Goal: Information Seeking & Learning: Learn about a topic

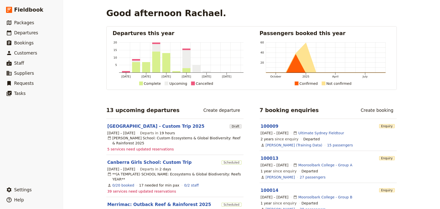
click at [142, 189] on span "39 services need updated reservations" at bounding box center [141, 191] width 69 height 5
click at [21, 21] on span "Packages" at bounding box center [24, 22] width 20 height 5
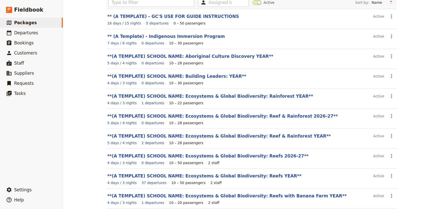
scroll to position [65, 0]
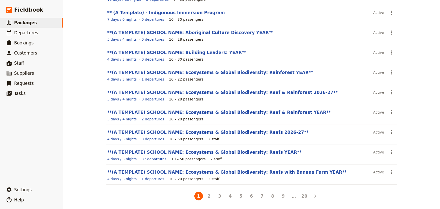
click at [204, 198] on li "2" at bounding box center [209, 196] width 11 height 11
click at [208, 197] on button "2" at bounding box center [209, 196] width 9 height 9
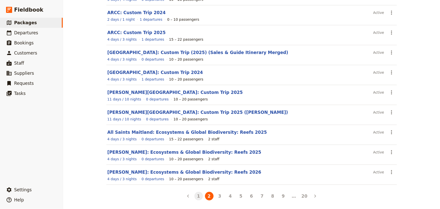
click at [195, 196] on button "1" at bounding box center [199, 196] width 9 height 9
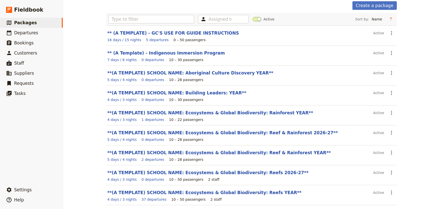
scroll to position [0, 0]
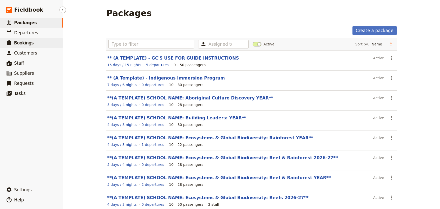
click at [27, 41] on span "Bookings" at bounding box center [23, 42] width 19 height 5
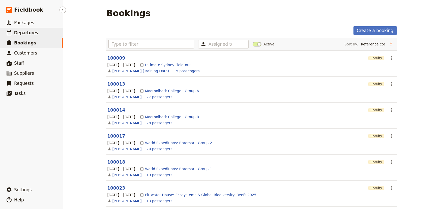
click at [13, 33] on link "​ Departures" at bounding box center [31, 33] width 63 height 10
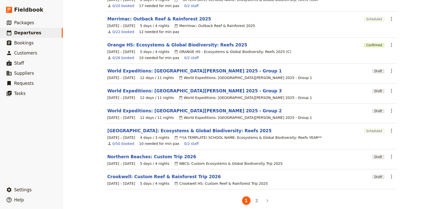
scroll to position [89, 0]
click at [259, 196] on button "2" at bounding box center [257, 200] width 9 height 9
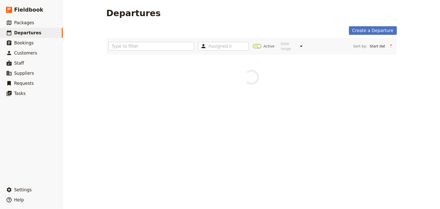
scroll to position [0, 0]
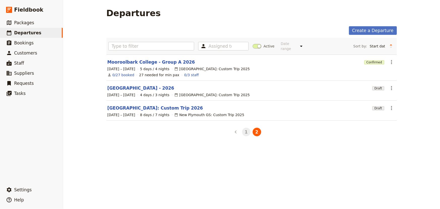
click at [242, 130] on button "1" at bounding box center [246, 132] width 9 height 9
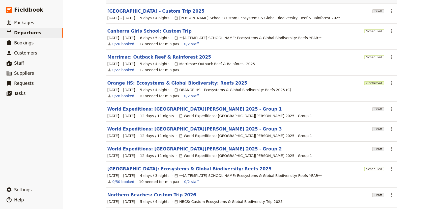
scroll to position [13, 0]
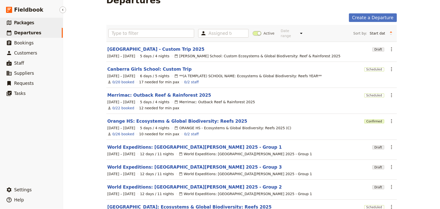
click at [30, 20] on span "Packages" at bounding box center [24, 22] width 20 height 5
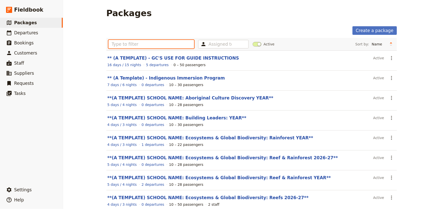
click at [133, 45] on input "text" at bounding box center [151, 44] width 86 height 9
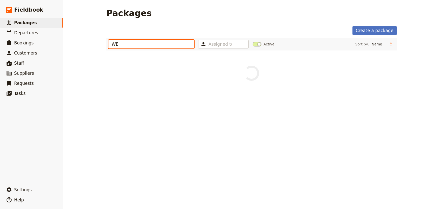
type input "W"
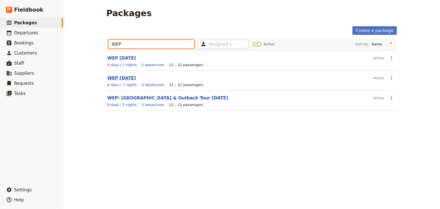
type input "WEP"
click at [119, 76] on link "WEP [DATE]" at bounding box center [121, 77] width 29 height 5
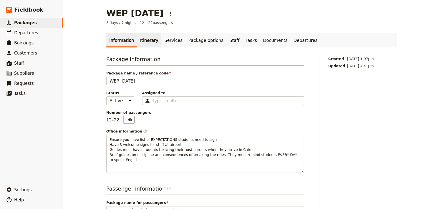
click at [145, 40] on link "Itinerary" at bounding box center [149, 40] width 24 height 14
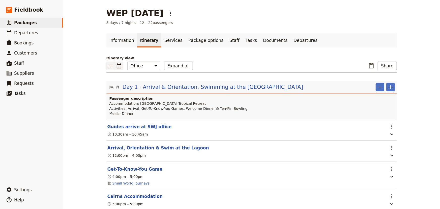
click at [117, 65] on icon "Calendar view" at bounding box center [119, 65] width 5 height 5
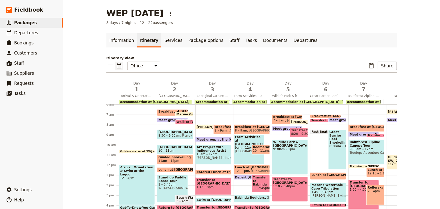
scroll to position [26, 0]
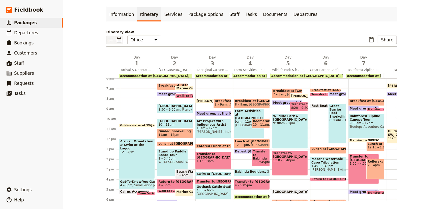
click at [110, 37] on icon "List view" at bounding box center [111, 40] width 6 height 6
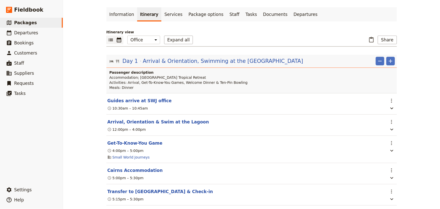
click at [118, 38] on icon "Calendar view" at bounding box center [119, 39] width 5 height 5
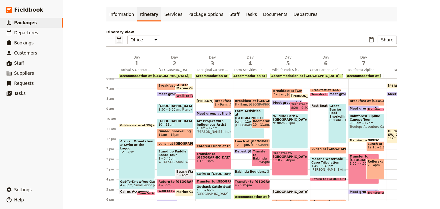
scroll to position [99, 0]
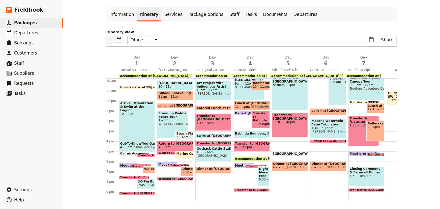
click at [108, 39] on icon "List view" at bounding box center [111, 40] width 6 height 6
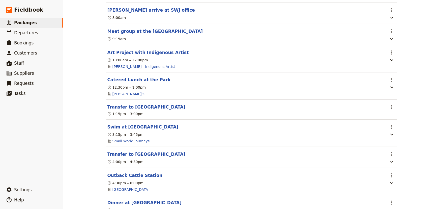
scroll to position [1020, 0]
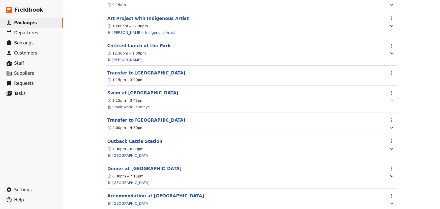
click at [391, 101] on icon "button" at bounding box center [392, 101] width 3 height 2
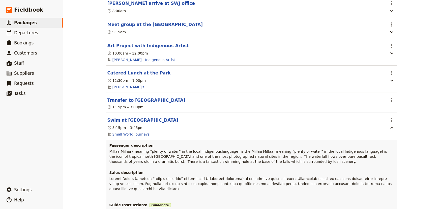
scroll to position [982, 0]
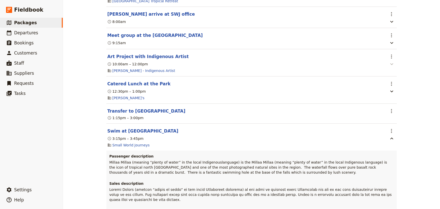
click at [391, 65] on icon "button" at bounding box center [392, 64] width 3 height 2
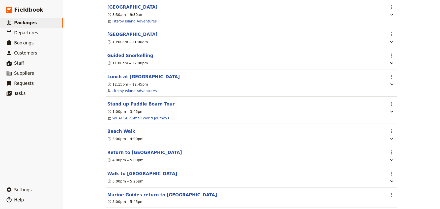
scroll to position [523, 0]
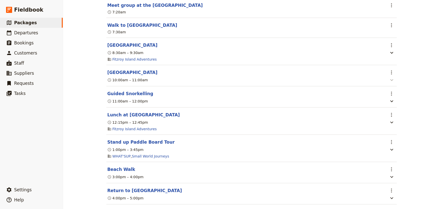
click at [390, 79] on icon "button" at bounding box center [392, 80] width 6 height 6
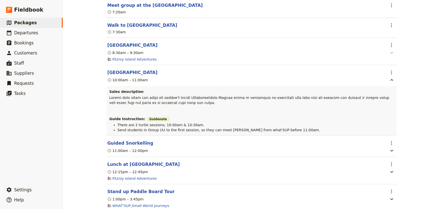
click at [389, 52] on icon "button" at bounding box center [392, 53] width 6 height 6
click at [391, 53] on icon "button" at bounding box center [392, 53] width 3 height 2
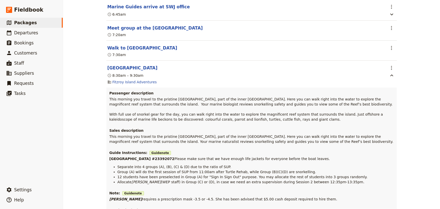
scroll to position [485, 0]
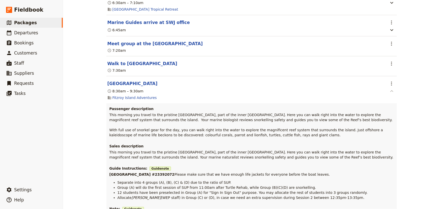
click at [391, 92] on icon "button" at bounding box center [392, 91] width 6 height 6
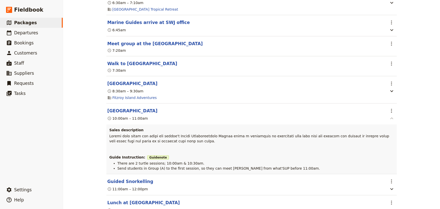
click at [392, 118] on icon "button" at bounding box center [392, 118] width 6 height 6
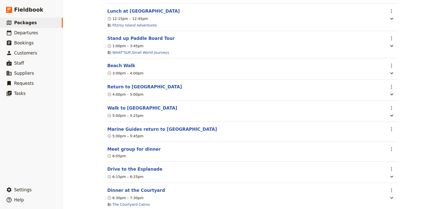
scroll to position [638, 0]
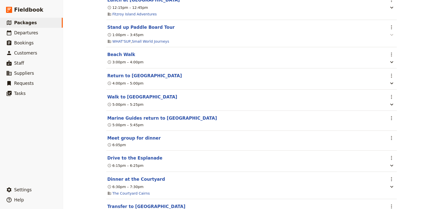
click at [391, 36] on icon "button" at bounding box center [392, 35] width 3 height 2
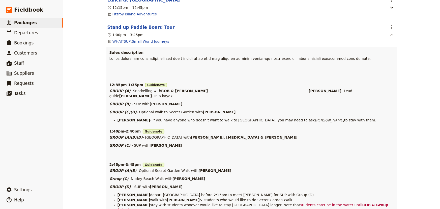
click at [390, 36] on icon "button" at bounding box center [392, 35] width 6 height 6
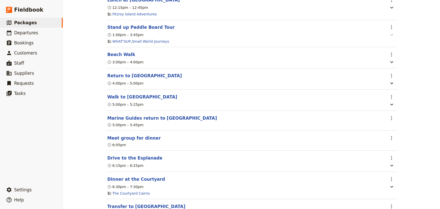
click at [391, 35] on icon "button" at bounding box center [392, 35] width 6 height 6
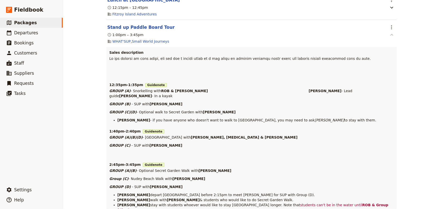
click at [391, 35] on icon "button" at bounding box center [392, 35] width 6 height 6
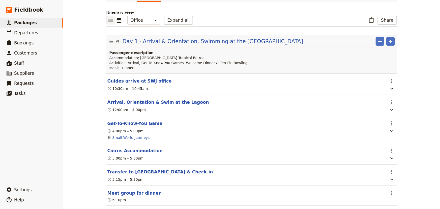
scroll to position [0, 0]
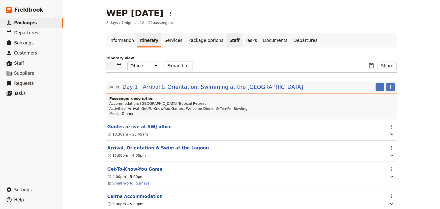
click at [227, 37] on link "Staff" at bounding box center [235, 40] width 16 height 14
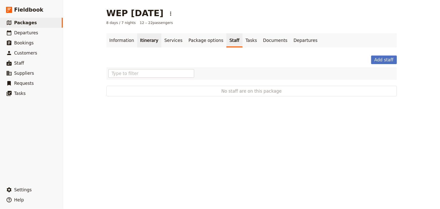
click at [147, 40] on link "Itinerary" at bounding box center [149, 40] width 24 height 14
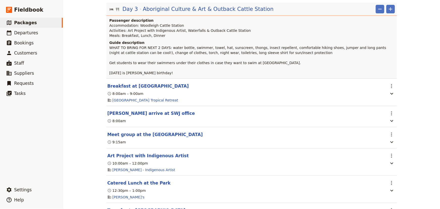
scroll to position [917, 0]
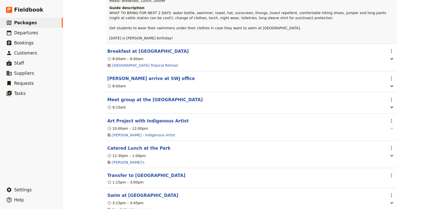
click at [390, 130] on icon "button" at bounding box center [392, 128] width 6 height 6
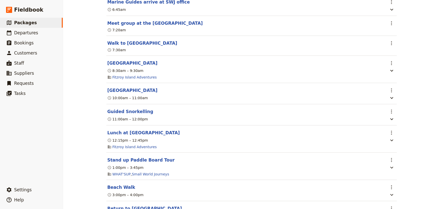
scroll to position [459, 0]
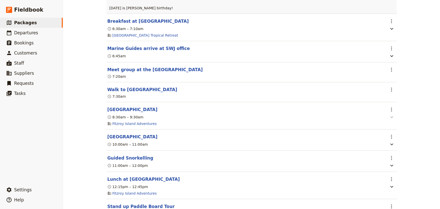
click at [391, 120] on icon "button" at bounding box center [392, 117] width 6 height 6
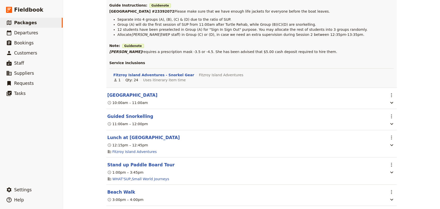
scroll to position [650, 0]
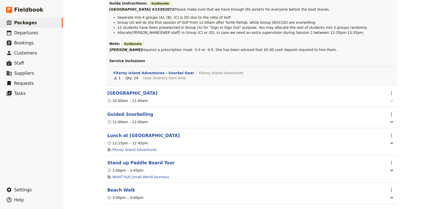
click at [393, 104] on button "button" at bounding box center [392, 100] width 8 height 6
click at [391, 104] on icon "button" at bounding box center [392, 101] width 6 height 6
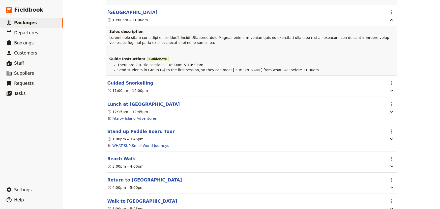
scroll to position [764, 0]
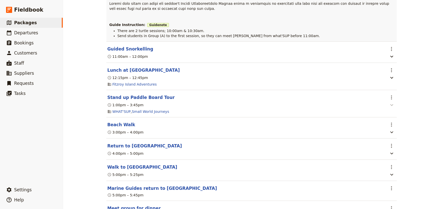
click at [390, 108] on icon "button" at bounding box center [392, 105] width 6 height 6
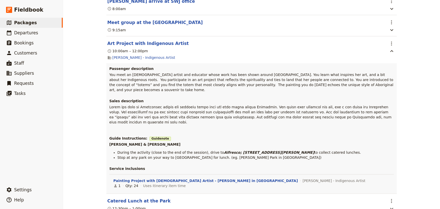
scroll to position [1414, 0]
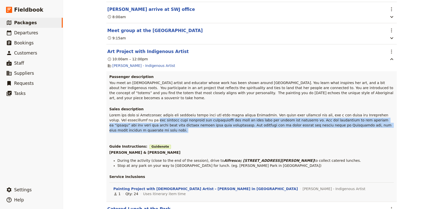
drag, startPoint x: 338, startPoint y: 124, endPoint x: 117, endPoint y: 119, distance: 221.6
click at [117, 119] on span at bounding box center [252, 125] width 286 height 24
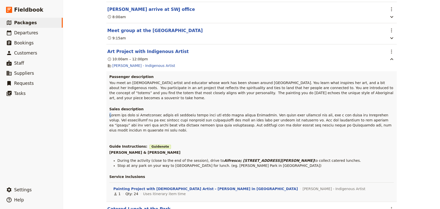
click at [109, 114] on span at bounding box center [252, 125] width 286 height 24
click at [116, 114] on span at bounding box center [252, 125] width 286 height 24
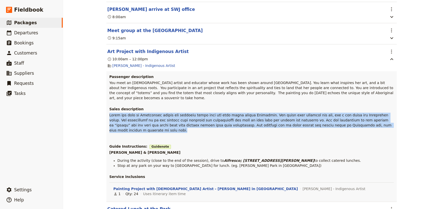
drag, startPoint x: 108, startPoint y: 114, endPoint x: 336, endPoint y: 122, distance: 228.2
click at [336, 122] on span at bounding box center [252, 125] width 286 height 24
copy span "[DATE] you meet an [DEMOGRAPHIC_DATA] artist and educator whose work has been s…"
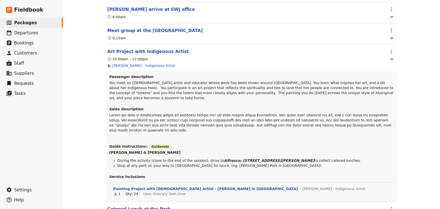
click at [184, 96] on span "You meet an [DEMOGRAPHIC_DATA] artist and educator whose work has been shown ar…" at bounding box center [251, 90] width 285 height 19
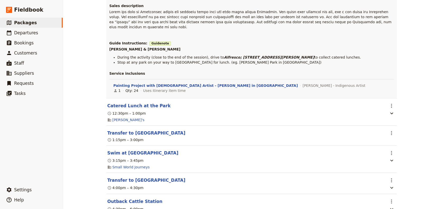
scroll to position [1529, 0]
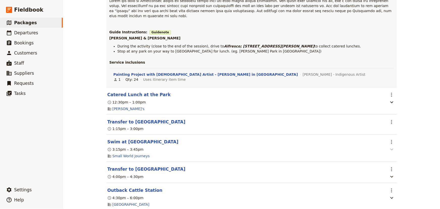
click at [393, 146] on icon "button" at bounding box center [392, 149] width 6 height 6
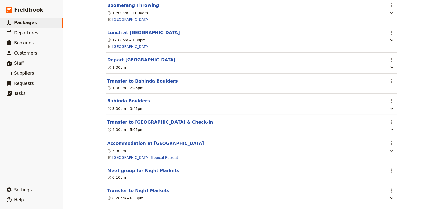
scroll to position [1988, 0]
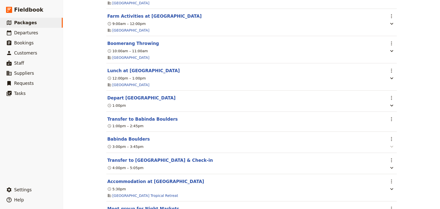
click at [389, 144] on icon "button" at bounding box center [392, 147] width 6 height 6
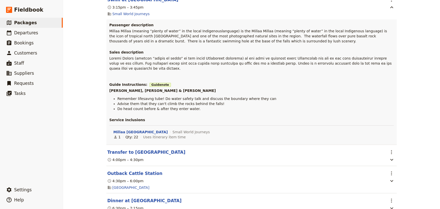
scroll to position [1682, 0]
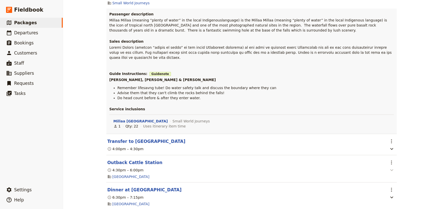
click at [391, 167] on icon "button" at bounding box center [392, 170] width 6 height 6
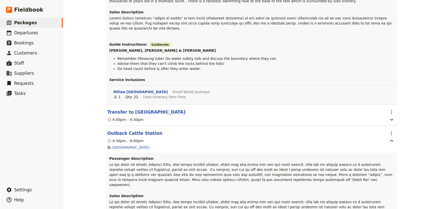
scroll to position [1720, 0]
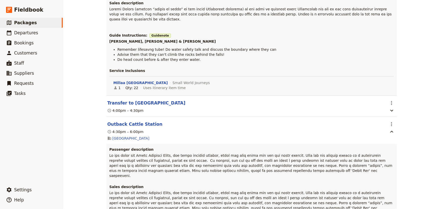
click at [133, 191] on span at bounding box center [251, 205] width 285 height 29
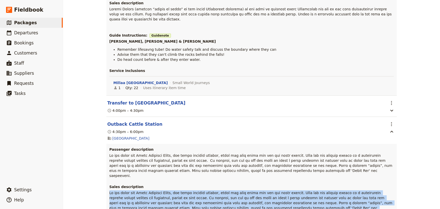
drag, startPoint x: 108, startPoint y: 177, endPoint x: 248, endPoint y: 192, distance: 141.1
click at [248, 192] on span at bounding box center [251, 205] width 285 height 29
copy span "As you cross the Great Dividing Range, you enter outback country, where the dir…"
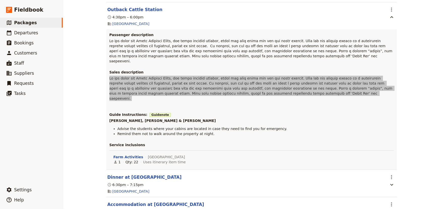
scroll to position [1796, 0]
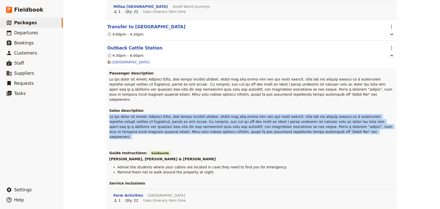
click at [233, 115] on span at bounding box center [251, 129] width 285 height 29
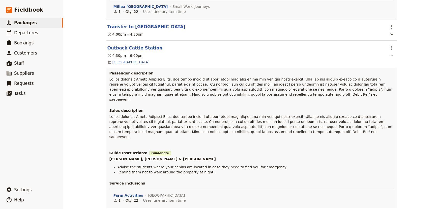
click at [389, 52] on icon "button" at bounding box center [392, 55] width 6 height 6
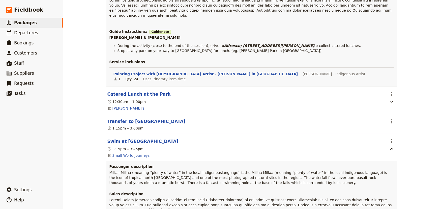
scroll to position [1529, 0]
click at [392, 146] on icon "button" at bounding box center [392, 149] width 6 height 6
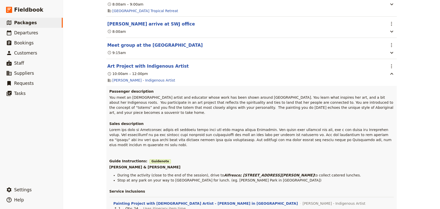
scroll to position [1376, 0]
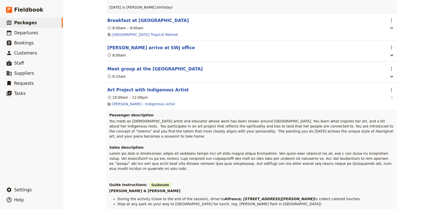
click at [390, 101] on icon "button" at bounding box center [392, 98] width 6 height 6
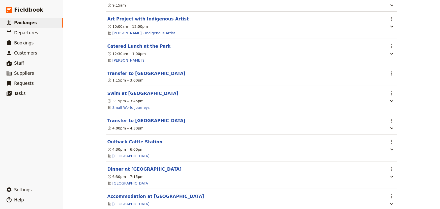
scroll to position [1452, 0]
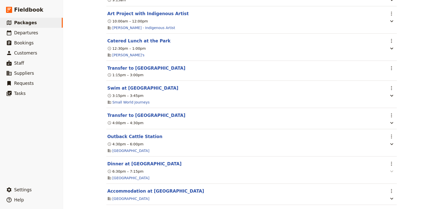
click at [390, 174] on icon "button" at bounding box center [392, 171] width 6 height 6
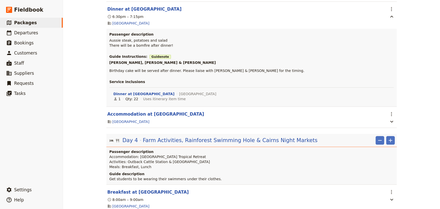
scroll to position [1682, 0]
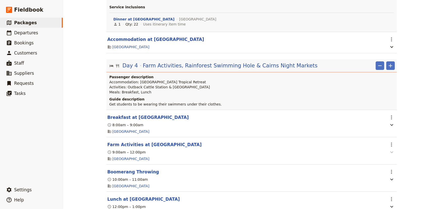
click at [391, 155] on icon "button" at bounding box center [392, 152] width 6 height 6
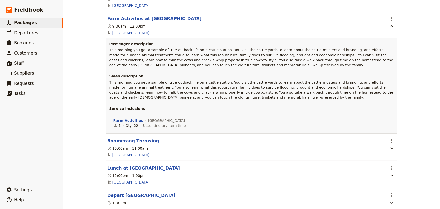
scroll to position [1796, 0]
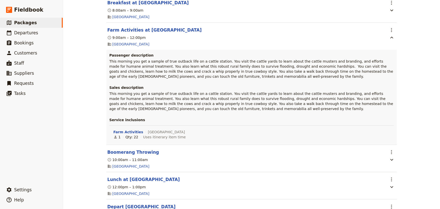
click at [200, 110] on span "This morning you get a sample of true outback life on a cattle station. You vis…" at bounding box center [251, 101] width 285 height 19
click at [199, 111] on p "This morning you get a sample of true outback life on a cattle station. You vis…" at bounding box center [251, 101] width 285 height 20
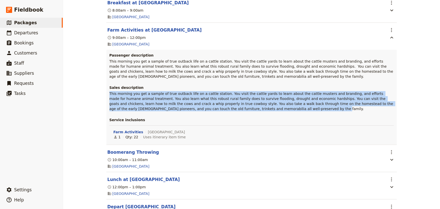
drag, startPoint x: 199, startPoint y: 112, endPoint x: 107, endPoint y: 99, distance: 92.4
click at [107, 99] on div "Passenger description This morning you get a sample of true outback life on a c…" at bounding box center [251, 97] width 291 height 95
copy span "This morning you get a sample of true outback life on a cattle station. You vis…"
click at [338, 105] on span "This morning you get a sample of true outback life on a cattle station. You vis…" at bounding box center [251, 101] width 285 height 19
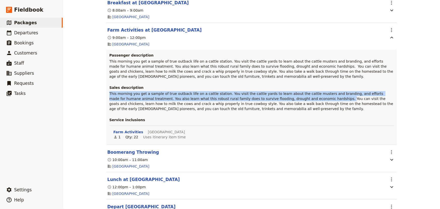
drag, startPoint x: 285, startPoint y: 102, endPoint x: 107, endPoint y: 100, distance: 178.1
click at [107, 100] on div "Passenger description This morning you get a sample of true outback life on a c…" at bounding box center [251, 97] width 291 height 95
copy span "This morning you get a sample of true outback life on a cattle station. You vis…"
click at [273, 101] on span "This morning you get a sample of true outback life on a cattle station. You vis…" at bounding box center [251, 101] width 285 height 19
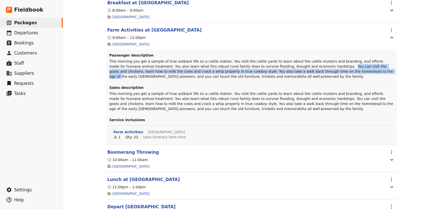
drag, startPoint x: 285, startPoint y: 70, endPoint x: 287, endPoint y: 75, distance: 6.1
click at [287, 75] on span "This morning you get a sample of true outback life on a cattle station. You vis…" at bounding box center [251, 68] width 285 height 19
click at [287, 70] on span "This morning you get a sample of true outback life on a cattle station. You vis…" at bounding box center [251, 68] width 285 height 19
drag, startPoint x: 287, startPoint y: 70, endPoint x: 287, endPoint y: 74, distance: 4.1
click at [287, 74] on span "This morning you get a sample of true outback life on a cattle station. You vis…" at bounding box center [251, 68] width 285 height 19
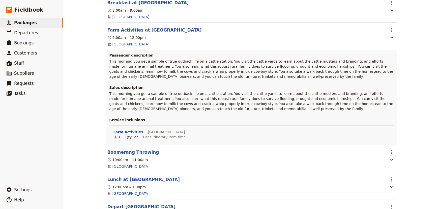
drag, startPoint x: 288, startPoint y: 76, endPoint x: 289, endPoint y: 78, distance: 2.6
click at [289, 78] on span "This morning you get a sample of true outback life on a cattle station. You vis…" at bounding box center [251, 68] width 285 height 19
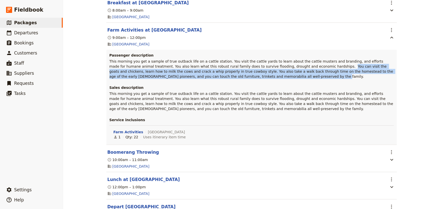
drag, startPoint x: 285, startPoint y: 69, endPoint x: 291, endPoint y: 79, distance: 11.6
click at [291, 79] on p "This morning you get a sample of true outback life on a cattle station. You vis…" at bounding box center [251, 69] width 285 height 20
drag, startPoint x: 198, startPoint y: 81, endPoint x: 285, endPoint y: 71, distance: 87.6
click at [285, 71] on p "This morning you get a sample of true outback life on a cattle station. You vis…" at bounding box center [251, 69] width 285 height 20
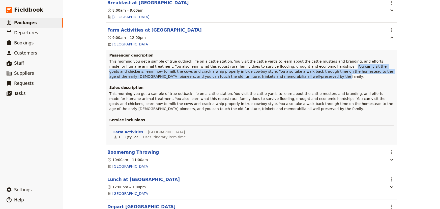
copy span "You can visit the goats and chickens, learn how to milk the cows and crack a wh…"
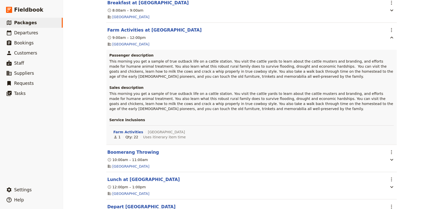
click at [230, 90] on h3 "Sales description" at bounding box center [251, 87] width 285 height 5
click at [389, 162] on icon "button" at bounding box center [392, 160] width 6 height 6
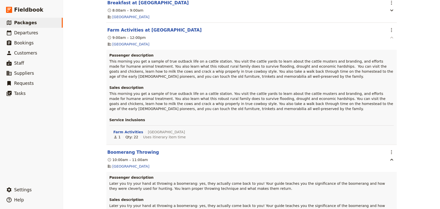
click at [389, 40] on icon "button" at bounding box center [392, 38] width 6 height 6
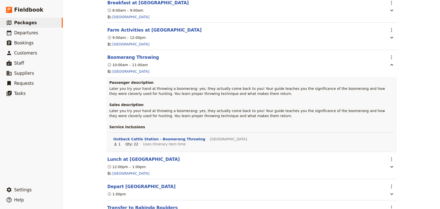
drag, startPoint x: 230, startPoint y: 117, endPoint x: 106, endPoint y: 116, distance: 124.6
click at [106, 116] on div "Passenger description Later you try your hand at throwing a boomerang: yes, the…" at bounding box center [251, 114] width 291 height 75
copy span "Later you try your hand at throwing a boomerang: yes, they actually come back t…"
click at [225, 118] on span "Later you try your hand at throwing a boomerang: yes, they actually come back t…" at bounding box center [247, 113] width 277 height 9
click at [390, 68] on icon "button" at bounding box center [392, 65] width 6 height 6
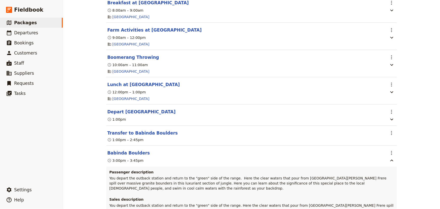
scroll to position [1835, 0]
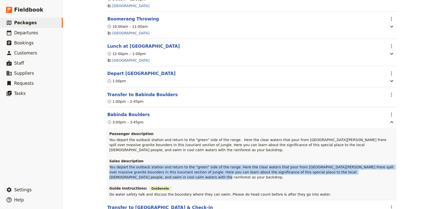
drag, startPoint x: 107, startPoint y: 167, endPoint x: 383, endPoint y: 173, distance: 276.1
click at [383, 173] on span "You depart the outback station and return to the "green" side of the range. Her…" at bounding box center [252, 172] width 286 height 14
copy span "You depart the outback station and return to the "green" side of the range. Her…"
click at [205, 173] on span "You depart the outback station and return to the "green" side of the range. Her…" at bounding box center [252, 172] width 286 height 14
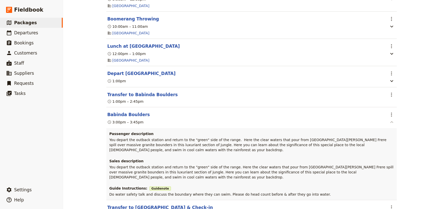
click at [393, 125] on icon "button" at bounding box center [392, 122] width 6 height 6
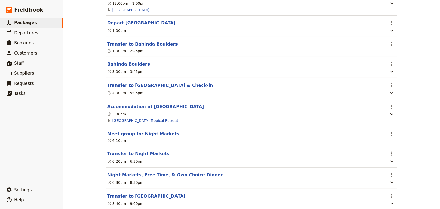
scroll to position [1911, 0]
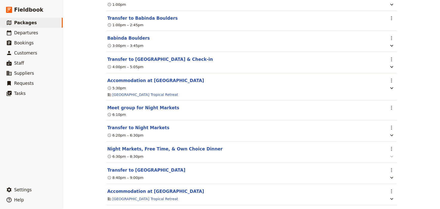
click at [390, 159] on icon "button" at bounding box center [392, 156] width 6 height 6
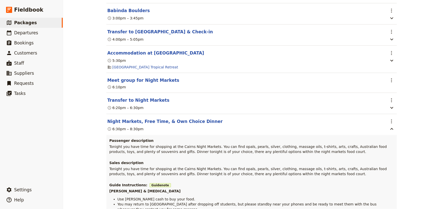
scroll to position [1949, 0]
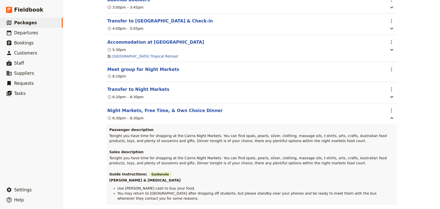
drag, startPoint x: 291, startPoint y: 169, endPoint x: 286, endPoint y: 172, distance: 6.3
click at [286, 172] on div "Passenger description Tonight you have time for shopping at the Cairns Night Ma…" at bounding box center [251, 164] width 291 height 80
click at [150, 176] on span "Guide note" at bounding box center [161, 174] width 22 height 4
click at [109, 162] on span "Tonight you have time for shopping at the Cairns Night Markets. You can find op…" at bounding box center [248, 160] width 279 height 9
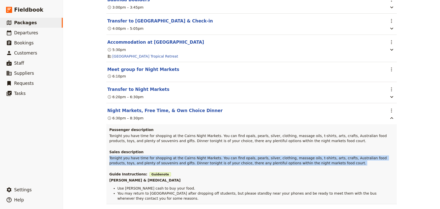
drag, startPoint x: 108, startPoint y: 162, endPoint x: 295, endPoint y: 169, distance: 187.6
click at [295, 165] on p "Tonight you have time for shopping at the Cairns Night Markets. You can find op…" at bounding box center [251, 160] width 285 height 10
copy span "Tonight you have time for shopping at the Cairns Night Markets. You can find op…"
click at [206, 165] on span "Tonight you have time for shopping at the Cairns Night Markets. You can find op…" at bounding box center [248, 160] width 279 height 9
copy span "Tonight you have time for shopping at the Cairns Night Markets. You can find op…"
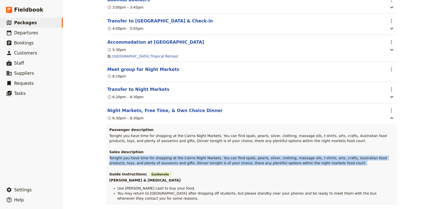
click at [148, 165] on span "Tonight you have time for shopping at the Cairns Night Markets. You can find op…" at bounding box center [248, 160] width 279 height 9
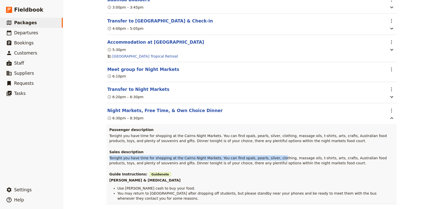
drag, startPoint x: 108, startPoint y: 161, endPoint x: 266, endPoint y: 165, distance: 158.5
click at [265, 165] on span "Tonight you have time for shopping at the Cairns Night Markets. You can find op…" at bounding box center [248, 160] width 279 height 9
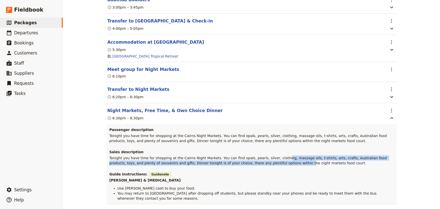
drag, startPoint x: 279, startPoint y: 169, endPoint x: 248, endPoint y: 168, distance: 31.6
click at [248, 165] on span "Tonight you have time for shopping at the Cairns Night Markets. You can find op…" at bounding box center [248, 160] width 279 height 9
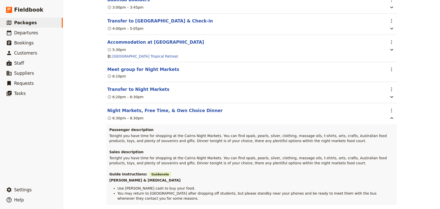
click at [295, 165] on p "Tonight you have time for shopping at the Cairns Night Markets. You can find op…" at bounding box center [251, 160] width 285 height 10
drag, startPoint x: 291, startPoint y: 169, endPoint x: 152, endPoint y: 169, distance: 139.5
click at [159, 165] on span "Tonight you have time for shopping at the Cairns Night Markets. You can find op…" at bounding box center [248, 160] width 279 height 9
drag, startPoint x: 109, startPoint y: 168, endPoint x: 143, endPoint y: 169, distance: 33.3
click at [143, 165] on span "Tonight you have time for shopping at the Cairns Night Markets. You can find op…" at bounding box center [248, 160] width 279 height 9
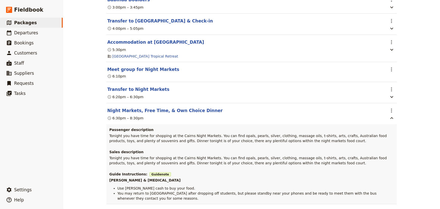
click at [116, 164] on span "Tonight you have time for shopping at the Cairns Night Markets. You can find op…" at bounding box center [248, 160] width 279 height 9
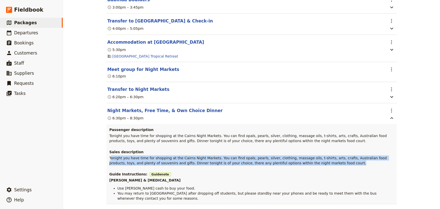
drag, startPoint x: 108, startPoint y: 163, endPoint x: 293, endPoint y: 169, distance: 184.5
click at [293, 165] on p "Tonight you have time for shopping at the Cairns Night Markets. You can find op…" at bounding box center [251, 160] width 285 height 10
copy span "onight you have time for shopping at the Cairns Night Markets. You can find opa…"
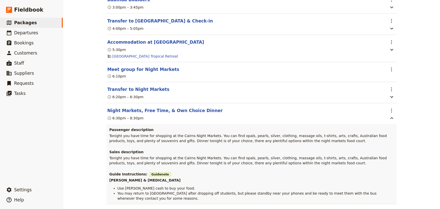
click at [153, 154] on h3 "Sales description" at bounding box center [251, 151] width 285 height 5
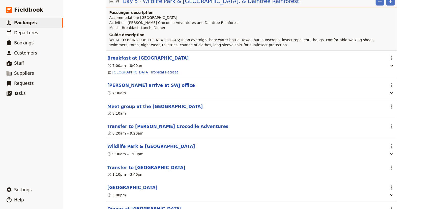
scroll to position [2217, 0]
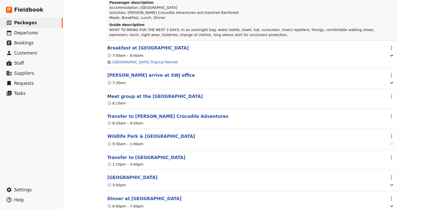
click at [391, 147] on icon "button" at bounding box center [392, 144] width 6 height 6
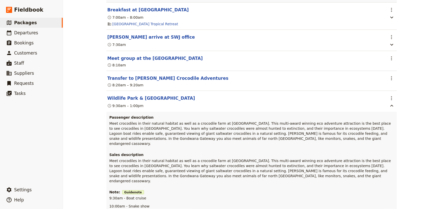
scroll to position [2293, 0]
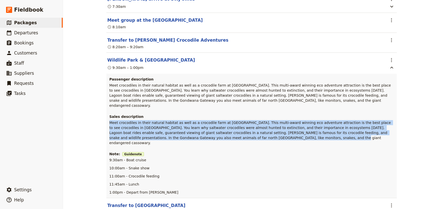
drag, startPoint x: 220, startPoint y: 137, endPoint x: 107, endPoint y: 126, distance: 114.1
click at [107, 126] on div "Passenger description Meet crocodiles in their natural habitat as well as a cro…" at bounding box center [251, 136] width 291 height 124
click at [192, 126] on span "Meet crocodiles in their natural habitat as well as a crocodile farm at [GEOGRA…" at bounding box center [250, 133] width 283 height 24
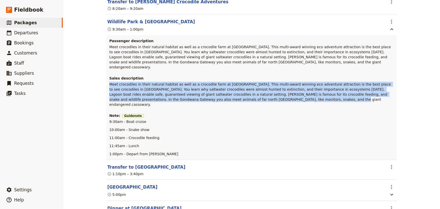
click at [240, 87] on span "Meet crocodiles in their natural habitat as well as a crocodile farm at [GEOGRA…" at bounding box center [250, 94] width 283 height 24
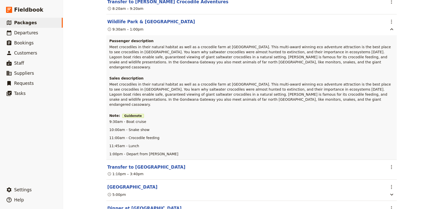
click at [237, 101] on p "Meet crocodiles in their natural habitat as well as a crocodile farm at [GEOGRA…" at bounding box center [251, 94] width 285 height 25
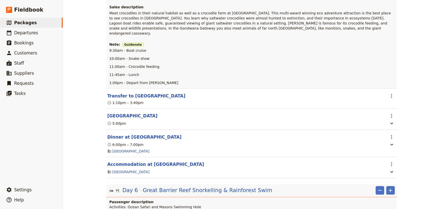
scroll to position [2408, 0]
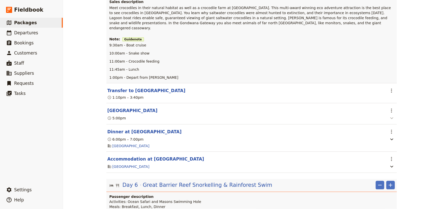
click at [390, 115] on icon "button" at bounding box center [392, 118] width 6 height 6
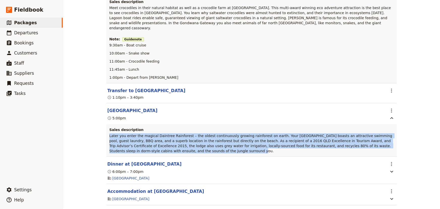
drag, startPoint x: 140, startPoint y: 146, endPoint x: 107, endPoint y: 132, distance: 35.7
click at [107, 132] on div "Sales description Later you enter the magical Daintree Rainforest – the oldest …" at bounding box center [251, 140] width 291 height 32
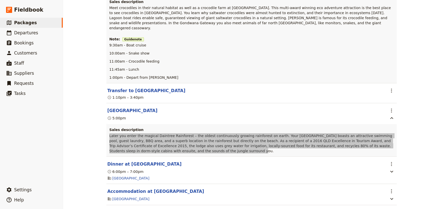
scroll to position [2446, 0]
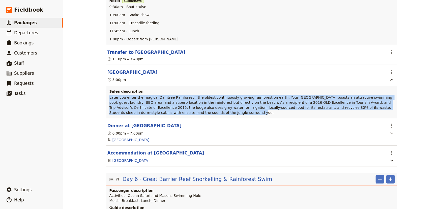
click at [390, 130] on icon "button" at bounding box center [392, 133] width 6 height 6
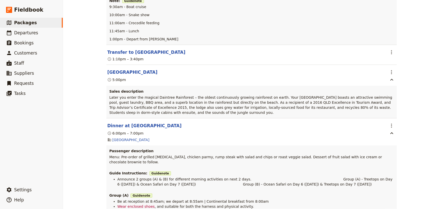
click at [285, 112] on div "Sales description Later you enter the magical Daintree Rainforest – the oldest …" at bounding box center [251, 102] width 291 height 32
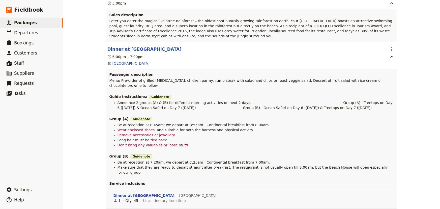
scroll to position [2561, 0]
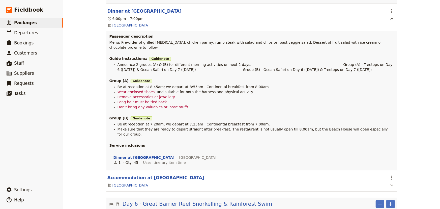
click at [389, 182] on icon "button" at bounding box center [392, 185] width 6 height 6
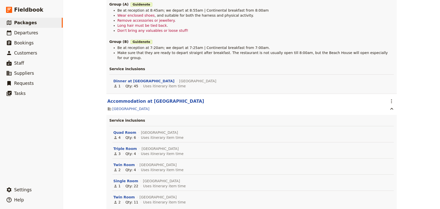
scroll to position [2676, 0]
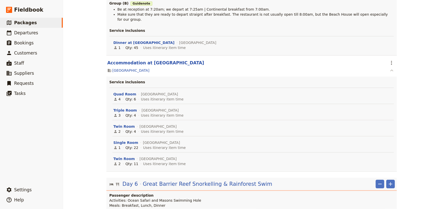
click at [391, 67] on icon "button" at bounding box center [392, 70] width 6 height 6
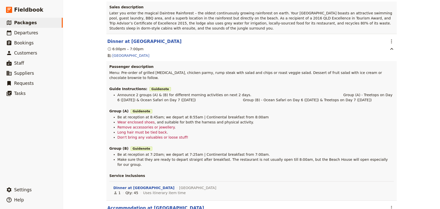
scroll to position [2523, 0]
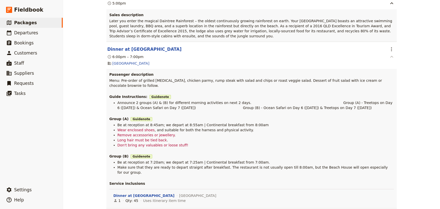
click at [390, 54] on icon "button" at bounding box center [392, 57] width 6 height 6
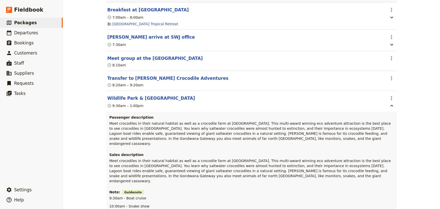
scroll to position [2217, 0]
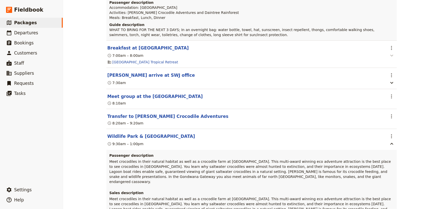
click at [391, 59] on icon "button" at bounding box center [392, 55] width 6 height 6
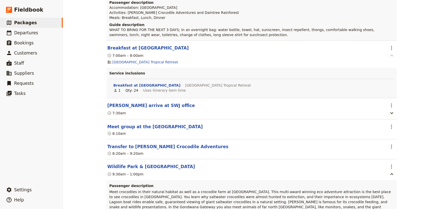
click at [391, 59] on icon "button" at bounding box center [392, 55] width 6 height 6
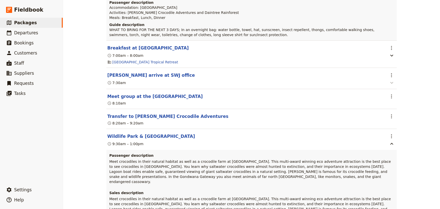
click at [388, 86] on button "button" at bounding box center [392, 82] width 8 height 6
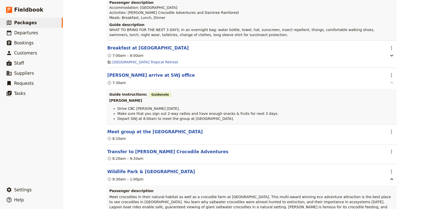
click at [388, 86] on button "button" at bounding box center [392, 82] width 8 height 6
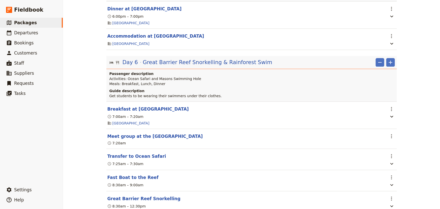
scroll to position [2561, 0]
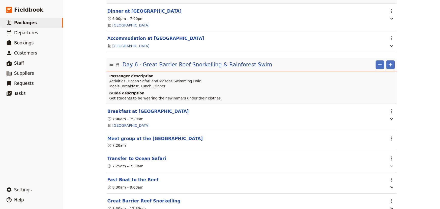
click at [391, 163] on icon "button" at bounding box center [392, 166] width 6 height 6
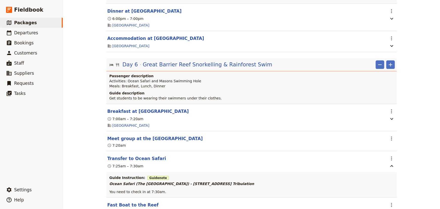
scroll to position [2599, 0]
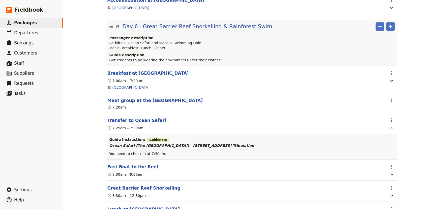
click at [390, 125] on icon "button" at bounding box center [392, 128] width 6 height 6
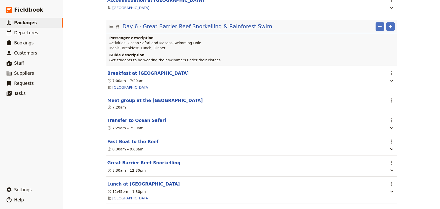
click at [392, 149] on section "Fast Boat to the Reef ​ 8:30am – 9:00am" at bounding box center [251, 144] width 291 height 21
click at [391, 148] on icon "button" at bounding box center [392, 149] width 3 height 2
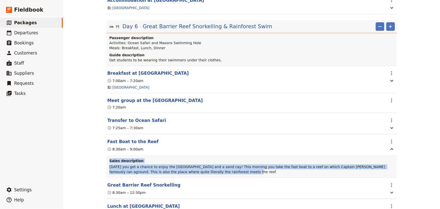
drag, startPoint x: 194, startPoint y: 170, endPoint x: 103, endPoint y: 162, distance: 91.2
click at [106, 163] on div "Sales description [DATE] you get a chance to enjoy the [GEOGRAPHIC_DATA] and a …" at bounding box center [251, 166] width 291 height 22
click at [107, 163] on div "Sales description [DATE] you get a chance to enjoy the [GEOGRAPHIC_DATA] and a …" at bounding box center [251, 166] width 291 height 22
drag, startPoint x: 108, startPoint y: 161, endPoint x: 195, endPoint y: 168, distance: 86.7
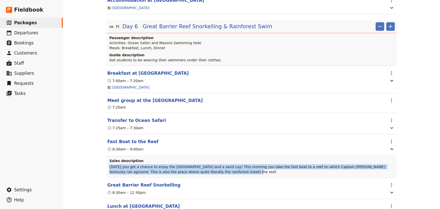
click at [195, 168] on p "[DATE] you get a chance to enjoy the [GEOGRAPHIC_DATA] and a sand cay! This mor…" at bounding box center [251, 169] width 285 height 10
click at [392, 189] on icon "button" at bounding box center [392, 192] width 6 height 6
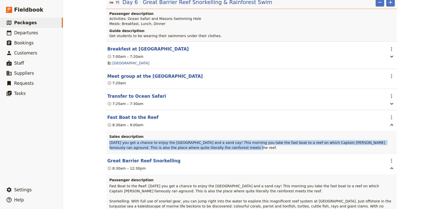
scroll to position [2676, 0]
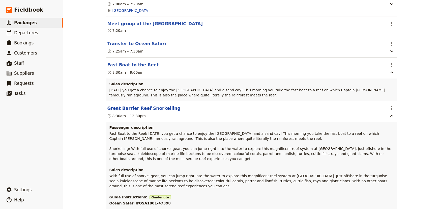
click at [160, 174] on span "With full use of snorkel gear, you can jump right into the water to explore thi…" at bounding box center [248, 181] width 279 height 14
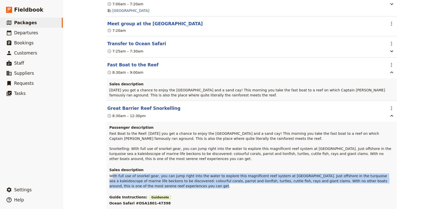
drag, startPoint x: 109, startPoint y: 172, endPoint x: 127, endPoint y: 184, distance: 20.9
click at [127, 184] on span "With full use of snorkel gear, you can jump right into the water to explore thi…" at bounding box center [248, 181] width 279 height 14
click at [277, 169] on div "Sales description With full use of snorkel gear, you can jump right into the wa…" at bounding box center [251, 177] width 285 height 21
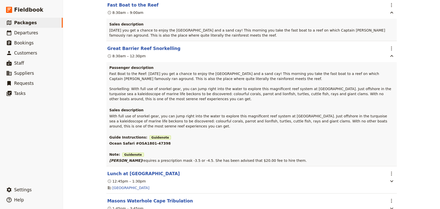
scroll to position [2752, 0]
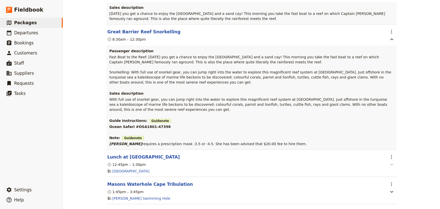
click at [389, 161] on icon "button" at bounding box center [392, 164] width 6 height 6
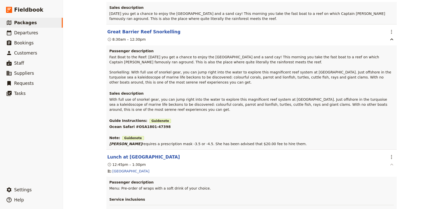
click at [389, 161] on icon "button" at bounding box center [392, 164] width 6 height 6
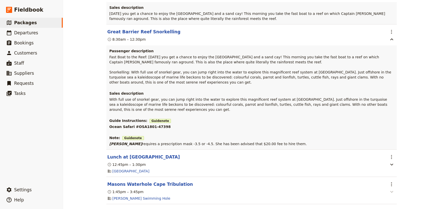
click at [389, 189] on icon "button" at bounding box center [392, 192] width 6 height 6
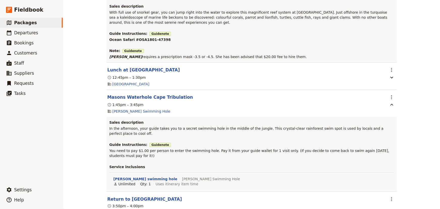
scroll to position [2828, 0]
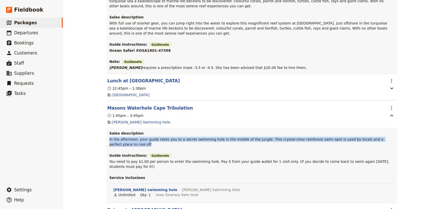
drag, startPoint x: 108, startPoint y: 135, endPoint x: 386, endPoint y: 138, distance: 277.8
click at [385, 138] on span "In the afternoon, your guide takes you to a secret swimming hole in the middle …" at bounding box center [246, 141] width 275 height 9
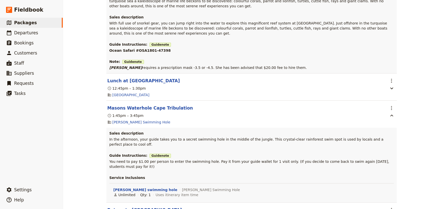
click at [223, 141] on div "Sales description In the afternoon, your guide takes you to a secret swimming h…" at bounding box center [251, 165] width 291 height 75
click at [393, 113] on icon "button" at bounding box center [392, 116] width 6 height 6
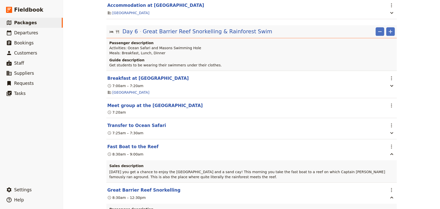
scroll to position [2599, 0]
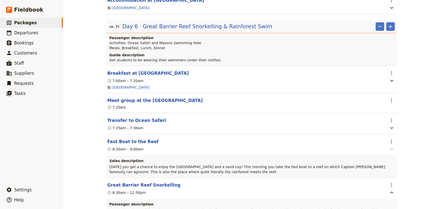
click at [391, 146] on icon "button" at bounding box center [392, 149] width 6 height 6
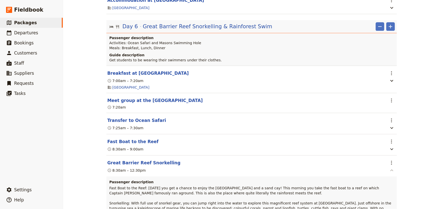
click at [392, 168] on icon "button" at bounding box center [392, 170] width 6 height 6
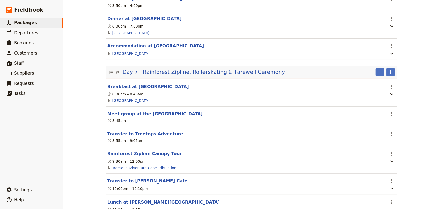
scroll to position [2874, 0]
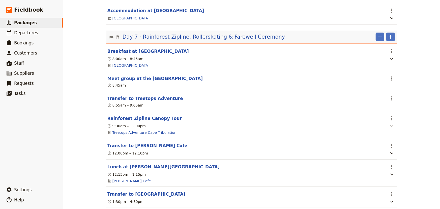
click at [389, 123] on icon "button" at bounding box center [392, 126] width 6 height 6
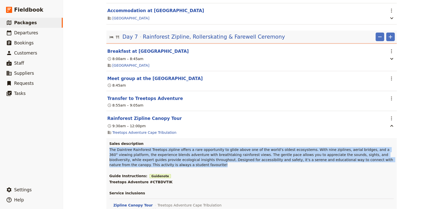
drag, startPoint x: 108, startPoint y: 146, endPoint x: 123, endPoint y: 163, distance: 22.3
click at [123, 163] on p "The Daintree Rainforest Treetops zipline offers a rare opportunity to glide abo…" at bounding box center [251, 157] width 285 height 20
click at [244, 158] on span "The Daintree Rainforest Treetops zipline offers a rare opportunity to glide abo…" at bounding box center [251, 157] width 285 height 19
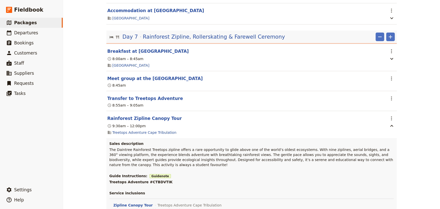
click at [237, 158] on span "The Daintree Rainforest Treetops zipline offers a rare opportunity to glide abo…" at bounding box center [251, 157] width 285 height 19
click at [389, 123] on icon "button" at bounding box center [392, 126] width 6 height 6
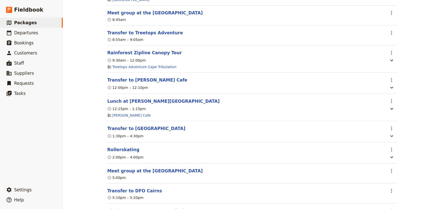
scroll to position [2951, 0]
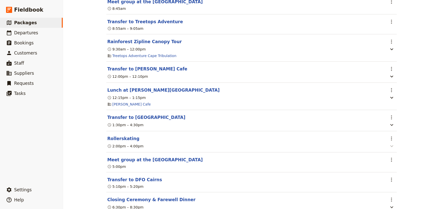
click at [389, 145] on icon "button" at bounding box center [392, 146] width 6 height 6
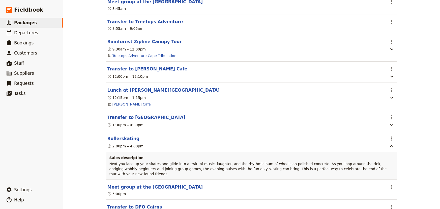
drag, startPoint x: 363, startPoint y: 168, endPoint x: 154, endPoint y: 173, distance: 208.7
click at [154, 173] on section "Day 7 Rainforest Zipline, Rollerskating & Farewell Ceremony ​ ​ Breakfast at [G…" at bounding box center [251, 118] width 291 height 329
click at [214, 184] on header "Meet group at the [GEOGRAPHIC_DATA]" at bounding box center [246, 187] width 278 height 6
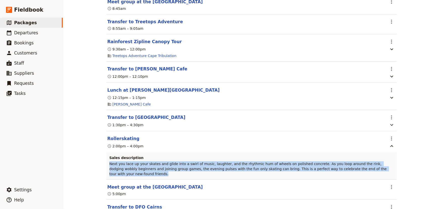
drag, startPoint x: 108, startPoint y: 160, endPoint x: 361, endPoint y: 169, distance: 253.7
click at [361, 169] on div "Sales description Next you lace up your skates and glide into a swirl of music,…" at bounding box center [251, 165] width 291 height 27
click at [350, 163] on span "Next you lace up your skates and glide into a swirl of music, laughter, and the…" at bounding box center [248, 169] width 279 height 14
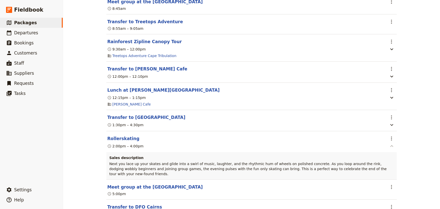
click at [389, 146] on icon "button" at bounding box center [392, 146] width 6 height 6
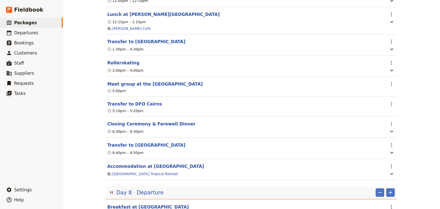
scroll to position [3027, 0]
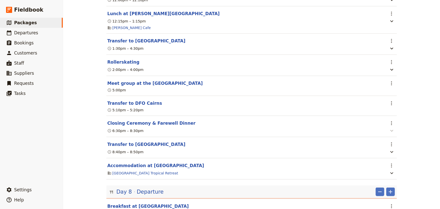
click at [392, 129] on icon "button" at bounding box center [392, 131] width 6 height 6
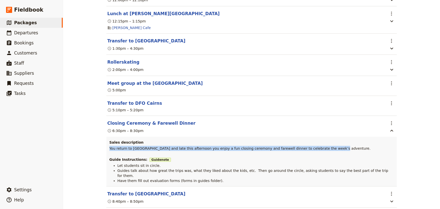
drag, startPoint x: 108, startPoint y: 147, endPoint x: 351, endPoint y: 145, distance: 242.5
click at [351, 146] on p "You return to [GEOGRAPHIC_DATA] and late this afternoon you enjoy a fun closing…" at bounding box center [251, 148] width 285 height 5
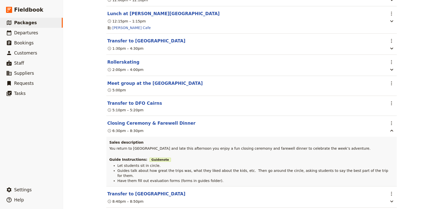
click at [221, 158] on h3 "Guide Instructions: Guide note" at bounding box center [251, 159] width 285 height 5
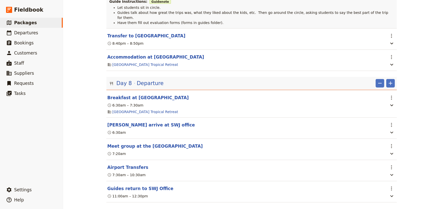
scroll to position [3186, 0]
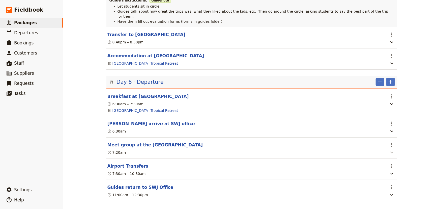
click at [389, 149] on icon "button" at bounding box center [392, 152] width 6 height 6
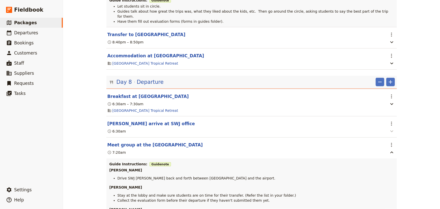
click at [390, 128] on icon "button" at bounding box center [392, 131] width 6 height 6
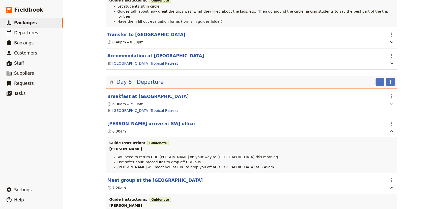
click at [391, 101] on icon "button" at bounding box center [392, 104] width 6 height 6
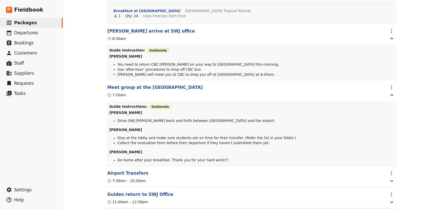
scroll to position [3316, 0]
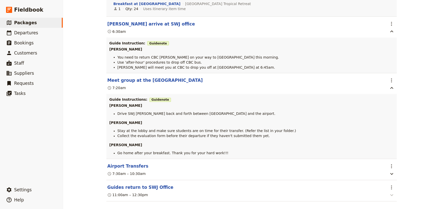
click at [391, 192] on icon "button" at bounding box center [392, 195] width 6 height 6
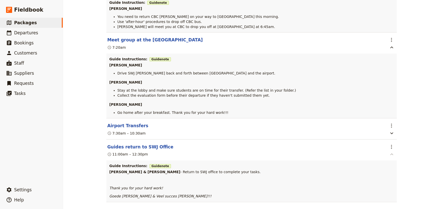
scroll to position [3358, 0]
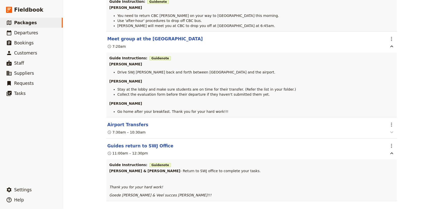
click at [392, 129] on icon "button" at bounding box center [392, 132] width 6 height 6
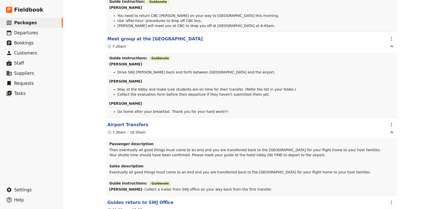
click at [109, 170] on span "Eventually all good things must come to an end and you are transferred back to …" at bounding box center [240, 172] width 262 height 4
drag, startPoint x: 107, startPoint y: 167, endPoint x: 287, endPoint y: 160, distance: 180.0
click at [283, 163] on div "Sales description Eventually all good things must come to an end and you are tr…" at bounding box center [251, 168] width 285 height 11
click at [335, 170] on p "Eventually all good things must come to an end and you are transferred back to …" at bounding box center [251, 172] width 285 height 5
click at [326, 170] on span "Eventually all good things must come to an end and you are transferred back to …" at bounding box center [240, 172] width 262 height 4
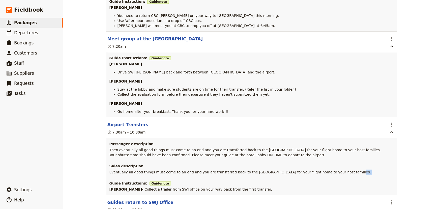
click at [326, 170] on span "Eventually all good things must come to an end and you are transferred back to …" at bounding box center [240, 172] width 262 height 4
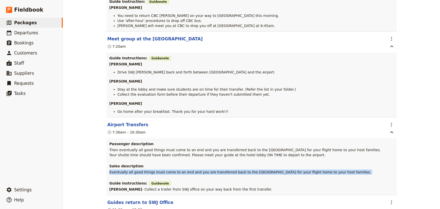
click at [326, 170] on span "Eventually all good things must come to an end and you are transferred back to …" at bounding box center [240, 172] width 262 height 4
drag, startPoint x: 326, startPoint y: 165, endPoint x: 317, endPoint y: 166, distance: 9.1
click at [317, 170] on span "Eventually all good things must come to an end and you are transferred back to …" at bounding box center [240, 172] width 262 height 4
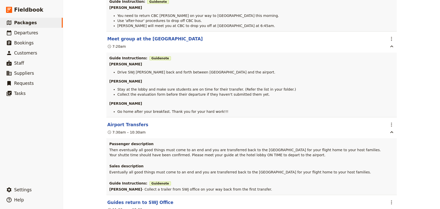
click at [129, 163] on h3 "Sales description" at bounding box center [251, 165] width 285 height 5
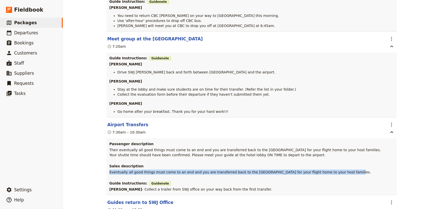
drag, startPoint x: 107, startPoint y: 165, endPoint x: 326, endPoint y: 163, distance: 219.0
click at [326, 170] on p "Eventually all good things must come to an end and you are transferred back to …" at bounding box center [251, 172] width 285 height 5
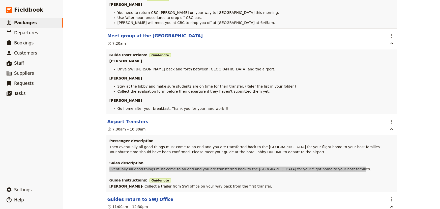
scroll to position [3414, 0]
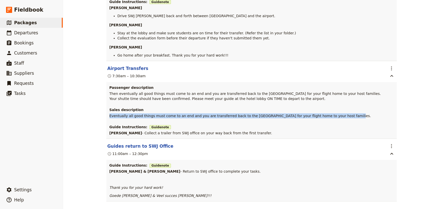
click at [394, 150] on button "button" at bounding box center [392, 153] width 8 height 6
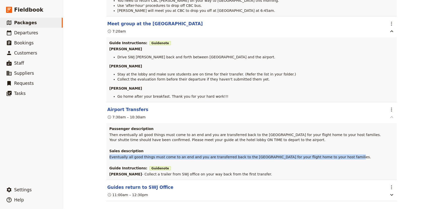
click at [392, 114] on icon "button" at bounding box center [392, 117] width 6 height 6
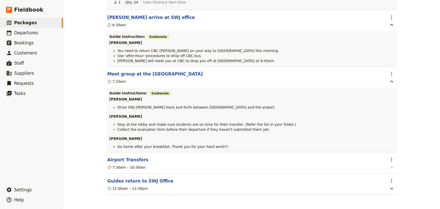
scroll to position [3316, 0]
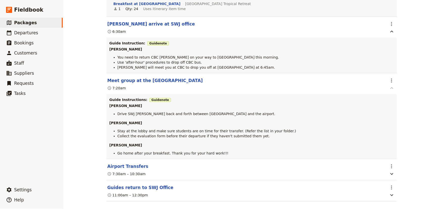
click at [393, 85] on icon "button" at bounding box center [392, 88] width 6 height 6
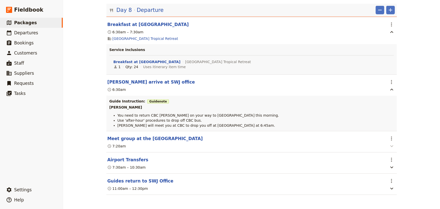
scroll to position [3252, 0]
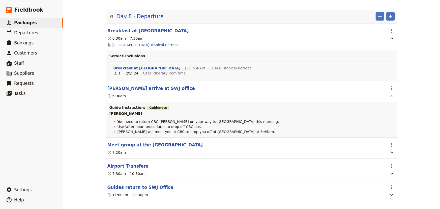
click at [391, 93] on icon "button" at bounding box center [392, 96] width 6 height 6
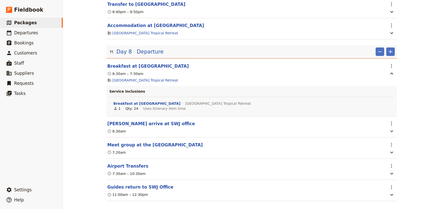
click at [389, 71] on icon "button" at bounding box center [392, 74] width 6 height 6
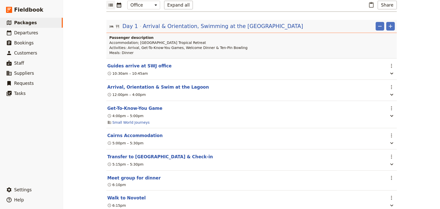
scroll to position [0, 0]
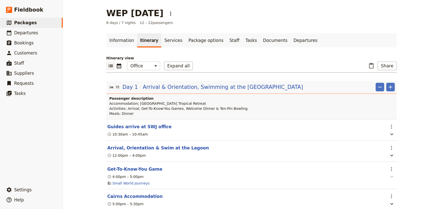
click at [390, 175] on icon "button" at bounding box center [392, 177] width 6 height 6
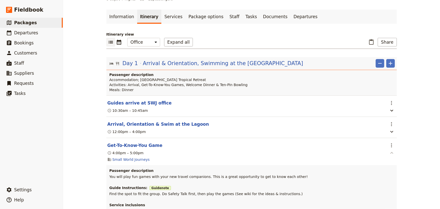
scroll to position [38, 0]
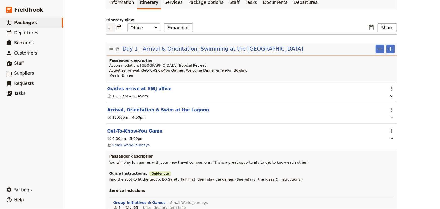
click at [391, 116] on icon "button" at bounding box center [392, 117] width 6 height 6
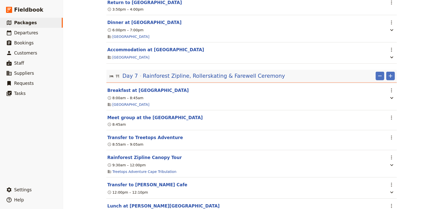
scroll to position [3058, 0]
click at [391, 164] on icon "button" at bounding box center [392, 165] width 3 height 2
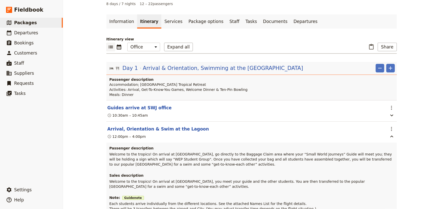
scroll to position [0, 0]
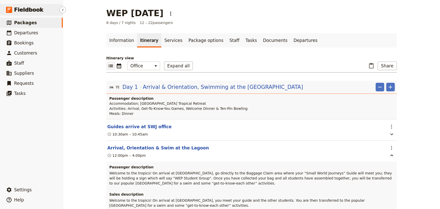
click at [10, 10] on rect at bounding box center [9, 10] width 6 height 6
